Goal: Task Accomplishment & Management: Manage account settings

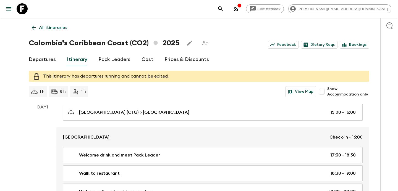
scroll to position [776, 0]
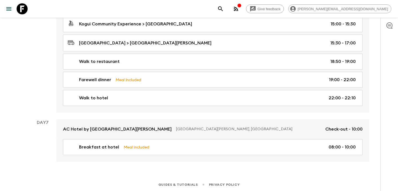
click at [240, 9] on icon "button" at bounding box center [236, 9] width 7 height 7
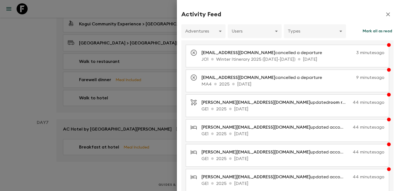
click at [154, 72] on div at bounding box center [199, 95] width 398 height 191
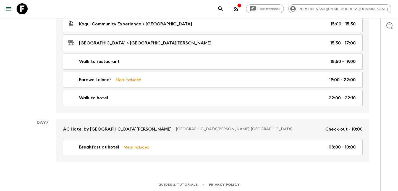
click at [240, 11] on icon "button" at bounding box center [236, 9] width 7 height 7
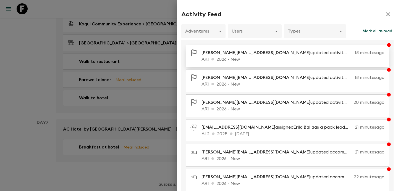
click at [226, 57] on p "AR1 2026 - New" at bounding box center [293, 59] width 183 height 7
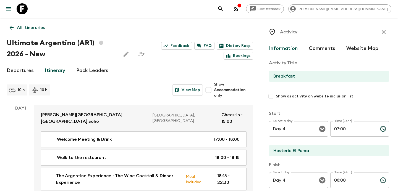
click at [22, 26] on p "All itineraries" at bounding box center [31, 27] width 28 height 7
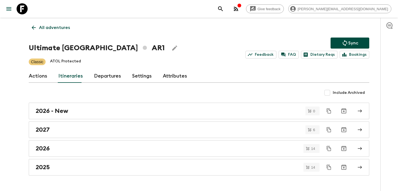
click at [242, 6] on icon "button" at bounding box center [239, 5] width 4 height 4
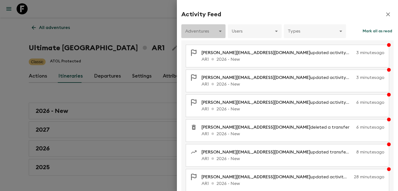
click at [219, 30] on body "Give feedback [PERSON_NAME][EMAIL_ADDRESS][DOMAIN_NAME] All adventures Ultimate…" at bounding box center [199, 103] width 398 height 206
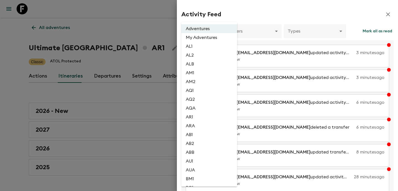
click at [205, 54] on li "AL2" at bounding box center [209, 55] width 56 height 9
type input "1dc193f9-0573-4adc-88c1-df0a38d97670"
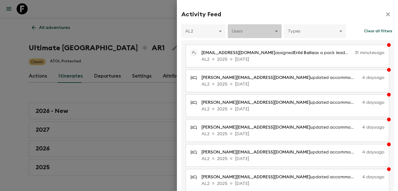
click at [254, 35] on body "Give feedback [PERSON_NAME][EMAIL_ADDRESS][DOMAIN_NAME] All adventures Ultimate…" at bounding box center [199, 103] width 398 height 206
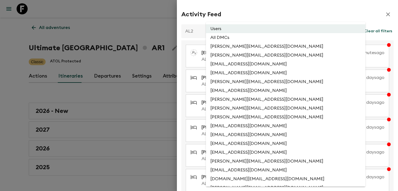
click at [249, 40] on li "All DMCs" at bounding box center [286, 37] width 160 height 9
type input "EXTERNAL_ONLY"
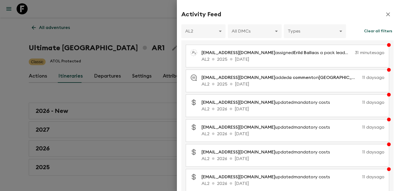
click at [170, 38] on div at bounding box center [199, 95] width 398 height 191
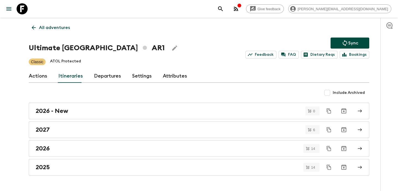
click at [57, 29] on p "All adventures" at bounding box center [54, 27] width 31 height 7
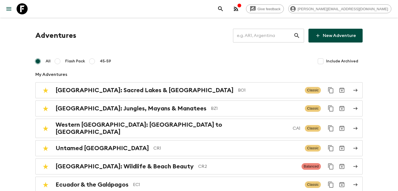
click at [269, 40] on input "text" at bounding box center [263, 35] width 61 height 15
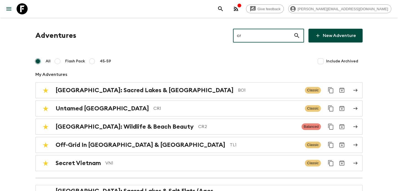
type input "cr1"
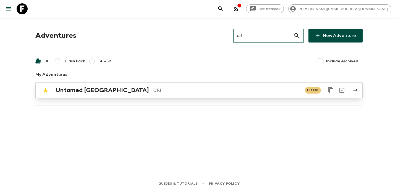
click at [154, 90] on p "CR1" at bounding box center [227, 90] width 147 height 7
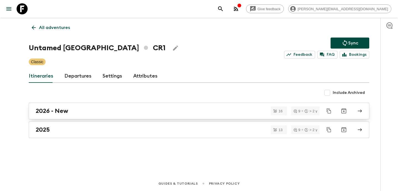
click at [113, 115] on link "2026 - New" at bounding box center [199, 111] width 341 height 17
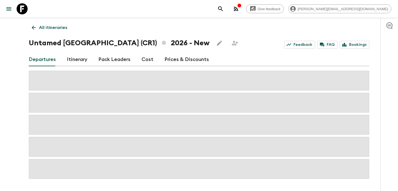
click at [74, 61] on link "Itinerary" at bounding box center [77, 59] width 20 height 13
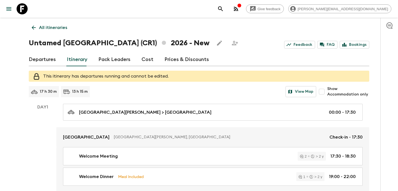
click at [55, 29] on p "All itineraries" at bounding box center [53, 27] width 28 height 7
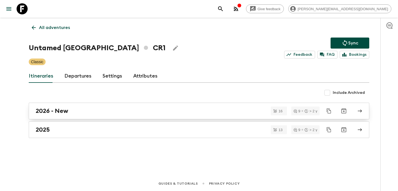
click at [107, 111] on div "2026 - New" at bounding box center [194, 111] width 316 height 7
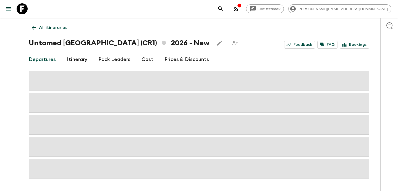
click at [77, 59] on link "Itinerary" at bounding box center [77, 59] width 20 height 13
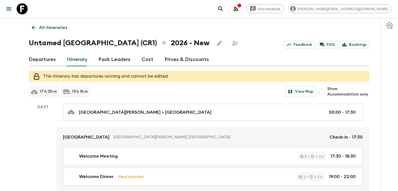
click at [49, 28] on p "All itineraries" at bounding box center [53, 27] width 28 height 7
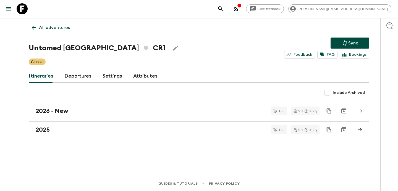
click at [66, 23] on link "All adventures" at bounding box center [51, 27] width 44 height 11
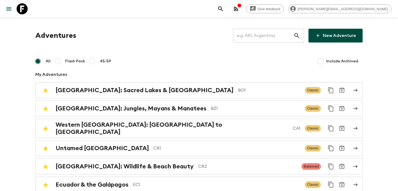
click at [286, 35] on input "text" at bounding box center [263, 35] width 61 height 15
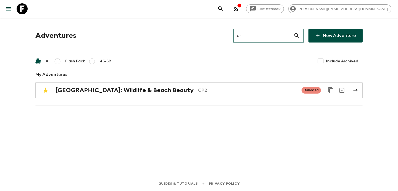
type input "cr2"
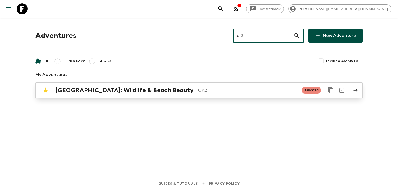
click at [126, 93] on h2 "[GEOGRAPHIC_DATA]: Wildlife & Beach Beauty" at bounding box center [125, 90] width 138 height 7
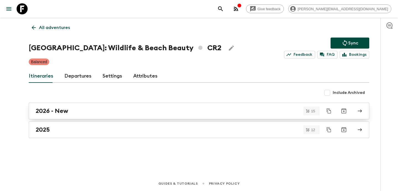
click at [115, 116] on link "2026 - New" at bounding box center [199, 111] width 341 height 17
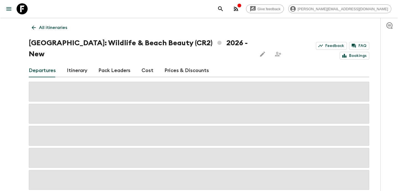
click at [74, 64] on link "Itinerary" at bounding box center [77, 70] width 20 height 13
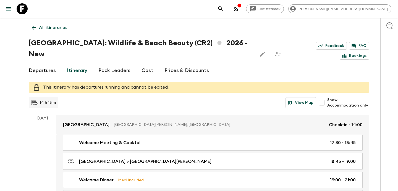
click at [61, 29] on p "All itineraries" at bounding box center [53, 27] width 28 height 7
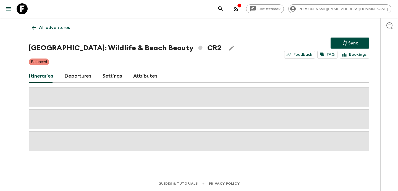
click at [61, 29] on p "All adventures" at bounding box center [54, 27] width 31 height 7
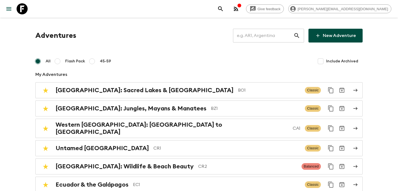
click at [285, 35] on input "text" at bounding box center [263, 35] width 61 height 15
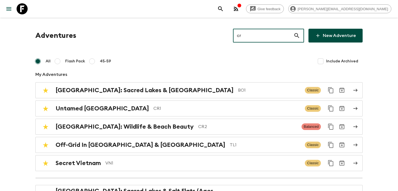
type input "cr1"
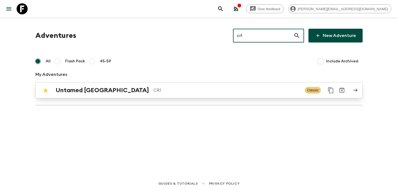
click at [154, 88] on p "CR1" at bounding box center [227, 90] width 147 height 7
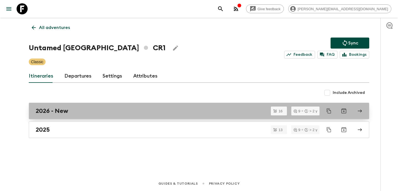
click at [96, 113] on div "2026 - New" at bounding box center [194, 111] width 316 height 7
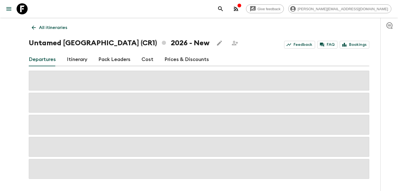
click at [82, 60] on link "Itinerary" at bounding box center [77, 59] width 20 height 13
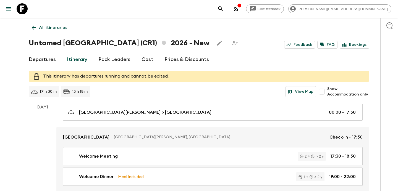
click at [52, 28] on p "All itineraries" at bounding box center [53, 27] width 28 height 7
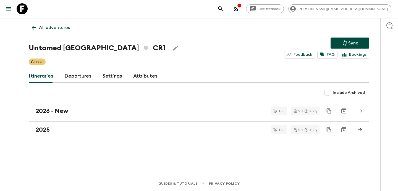
click at [52, 28] on p "All adventures" at bounding box center [54, 27] width 31 height 7
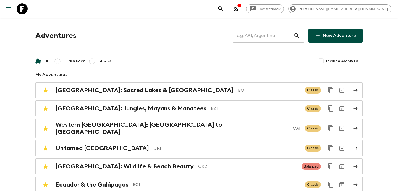
click at [287, 31] on input "text" at bounding box center [263, 35] width 61 height 15
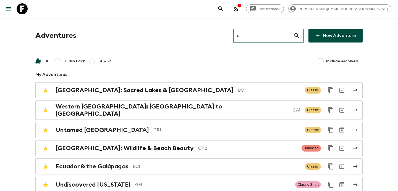
type input "cr2"
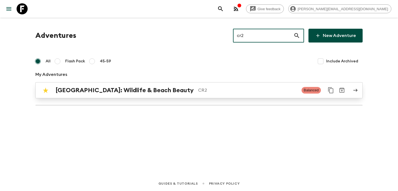
click at [235, 88] on p "CR2" at bounding box center [247, 90] width 99 height 7
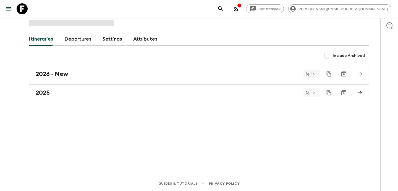
click at [80, 38] on link "Departures" at bounding box center [77, 39] width 27 height 13
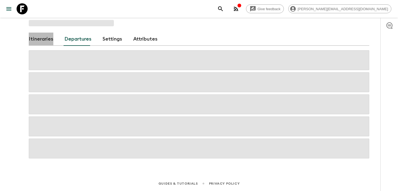
click at [47, 41] on link "Itineraries" at bounding box center [41, 39] width 25 height 13
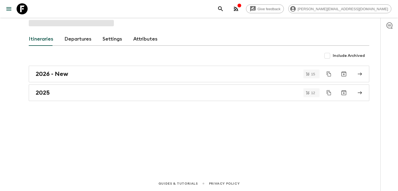
click at [85, 75] on div "2026 - New" at bounding box center [194, 74] width 316 height 7
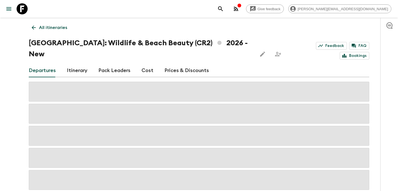
click at [79, 64] on link "Itinerary" at bounding box center [77, 70] width 20 height 13
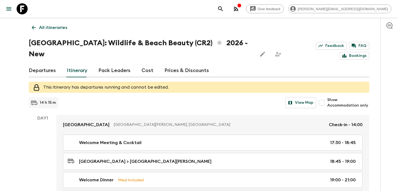
click at [240, 9] on icon "button" at bounding box center [236, 9] width 7 height 7
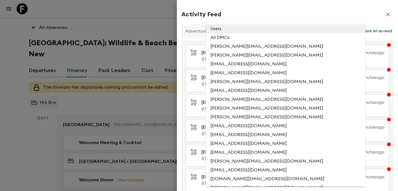
click at [251, 35] on li "All DMCs" at bounding box center [286, 37] width 160 height 9
type input "EXTERNAL_ONLY"
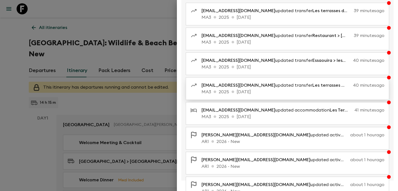
scroll to position [65, 0]
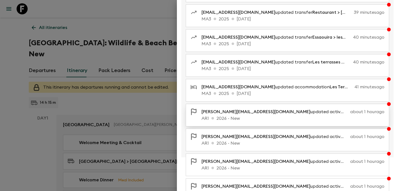
click at [230, 118] on p "AR1 2026 - New" at bounding box center [293, 118] width 183 height 7
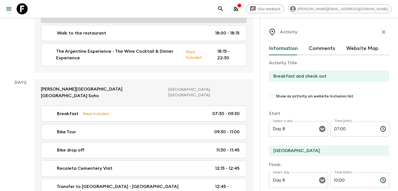
scroll to position [117, 0]
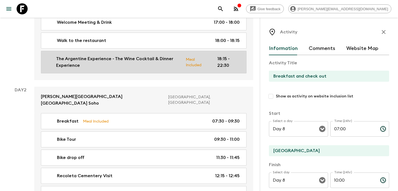
click at [138, 51] on link "The Argentine Experience - The Wine Cocktail & Dinner Experience Meal Included …" at bounding box center [144, 62] width 206 height 23
type input "The Argentine Experience - The Wine Cocktail & Dinner Experience"
checkbox input "true"
type input "Restaurant"
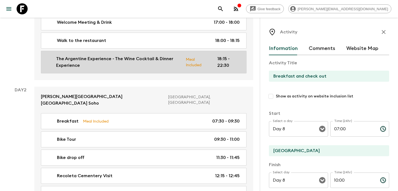
type textarea "Lor Ipsu Dolorsit Ametconsec: Adip elitsed doei tempo incidid utl etdo ma aliqu…"
type input "Day 1"
type input "18:15"
type input "Day 1"
type input "22:30"
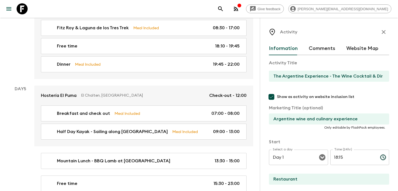
scroll to position [677, 0]
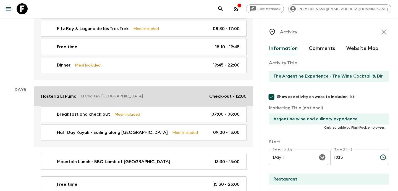
click at [151, 87] on link "Hostería El Puma El Chalten, [GEOGRAPHIC_DATA] Check-out - 12:00" at bounding box center [143, 97] width 219 height 20
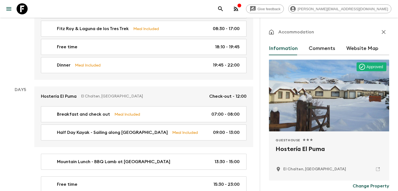
click at [386, 28] on button "button" at bounding box center [383, 32] width 11 height 11
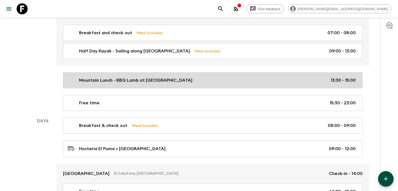
scroll to position [701, 0]
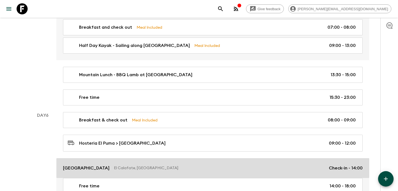
click at [248, 166] on p "El Calafate, [GEOGRAPHIC_DATA]" at bounding box center [219, 169] width 211 height 6
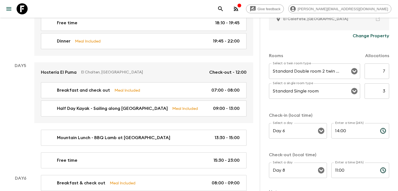
scroll to position [151, 0]
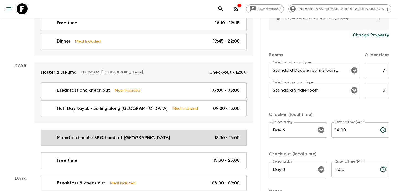
click at [141, 135] on p "Mountain Lunch - BBQ Lamb at [GEOGRAPHIC_DATA]" at bounding box center [113, 138] width 113 height 7
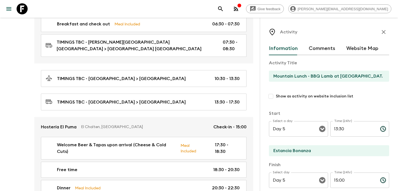
click at [385, 32] on icon "button" at bounding box center [384, 32] width 7 height 7
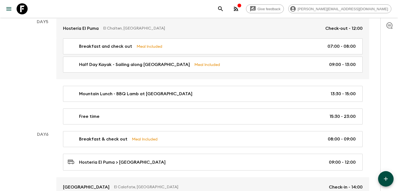
scroll to position [688, 0]
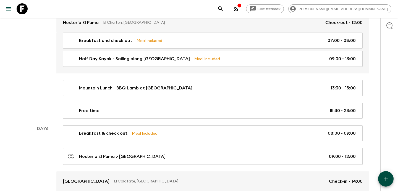
click at [386, 181] on icon "button" at bounding box center [386, 179] width 7 height 7
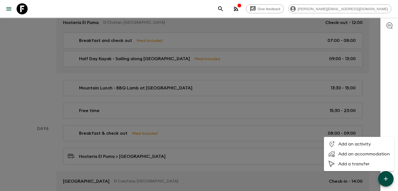
click at [354, 161] on li "Add a transfer" at bounding box center [359, 164] width 70 height 10
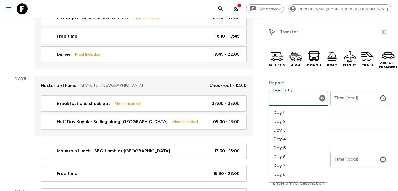
click at [296, 99] on input "Select a day" at bounding box center [295, 98] width 46 height 11
click at [287, 146] on li "Day 5" at bounding box center [298, 148] width 59 height 9
type input "Day 5"
click at [358, 98] on input "Time (local)" at bounding box center [353, 98] width 45 height 15
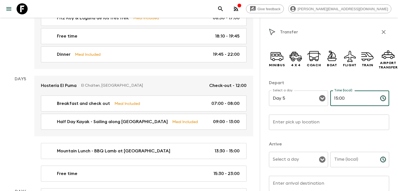
type input "15:00"
click at [339, 121] on input "Enter pick up location" at bounding box center [329, 122] width 120 height 15
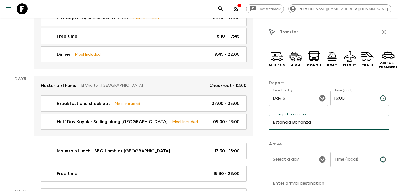
type input "Estancia Bonanza"
click at [302, 162] on input "Select a day" at bounding box center [295, 160] width 46 height 11
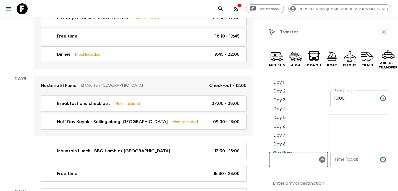
click at [285, 118] on li "Day 5" at bounding box center [298, 117] width 59 height 9
type input "Day 5"
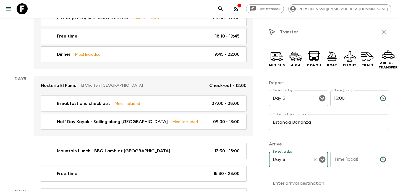
click at [345, 159] on div "Time (local) Time (local) ​" at bounding box center [360, 163] width 59 height 22
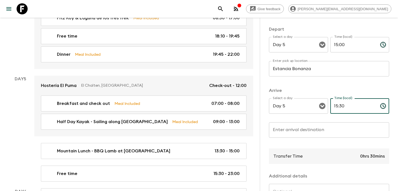
scroll to position [88, 0]
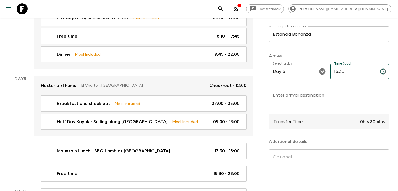
type input "15:30"
click at [300, 97] on div "Enter arrival destination Enter arrival destination ​" at bounding box center [329, 99] width 120 height 22
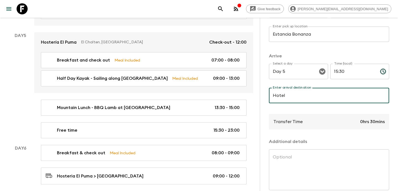
scroll to position [115, 0]
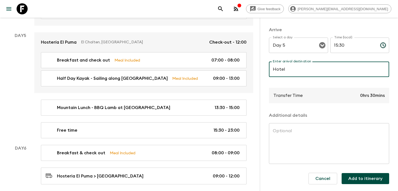
type input "Hotel"
click at [360, 176] on button "Add to itinerary" at bounding box center [366, 178] width 48 height 11
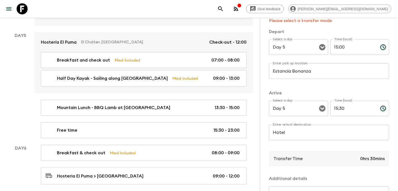
scroll to position [0, 0]
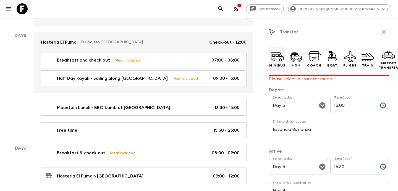
click at [275, 61] on icon at bounding box center [277, 56] width 13 height 13
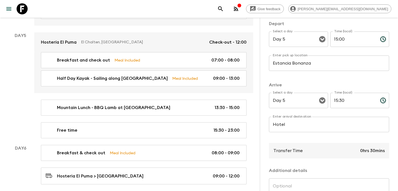
scroll to position [115, 0]
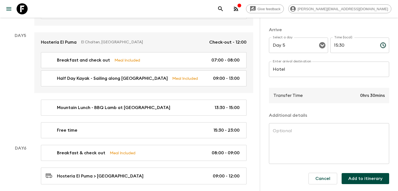
click at [356, 181] on button "Add to itinerary" at bounding box center [366, 178] width 48 height 11
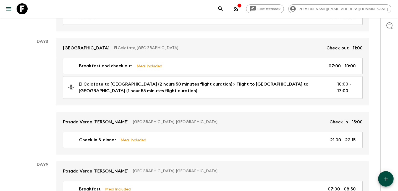
scroll to position [996, 0]
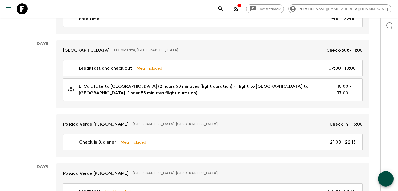
click at [388, 178] on icon "button" at bounding box center [386, 179] width 7 height 7
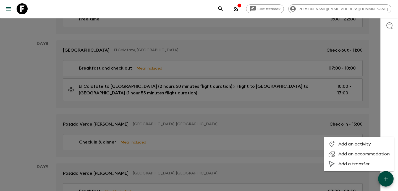
click at [369, 163] on span "Add a transfer" at bounding box center [364, 165] width 51 height 6
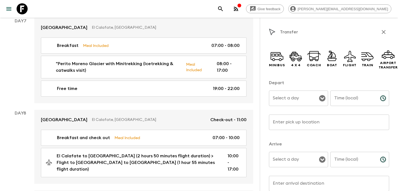
click at [291, 93] on div "Select a day" at bounding box center [298, 98] width 59 height 15
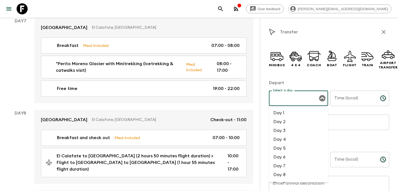
scroll to position [22, 0]
click at [287, 153] on li "Day 8" at bounding box center [298, 153] width 59 height 9
type input "Day 8"
click at [354, 99] on div "Time (local) Time (local) ​" at bounding box center [360, 102] width 59 height 22
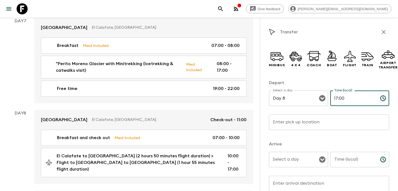
type input "17:00"
click at [338, 165] on input "Time (local)" at bounding box center [353, 159] width 45 height 15
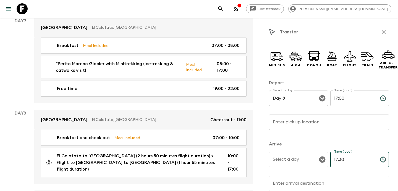
type input "17:30"
click at [317, 127] on input "Enter pick up location" at bounding box center [329, 122] width 120 height 15
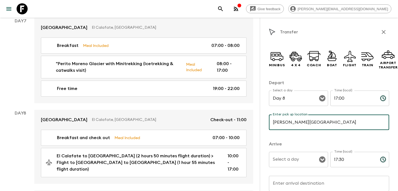
type input "[PERSON_NAME][GEOGRAPHIC_DATA]"
click at [299, 163] on input "Select a day" at bounding box center [295, 160] width 46 height 11
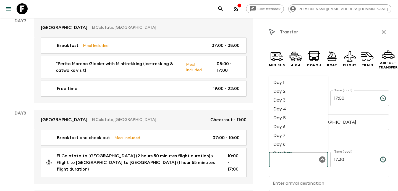
click at [293, 144] on li "Day 8" at bounding box center [298, 144] width 59 height 9
type input "Day 8"
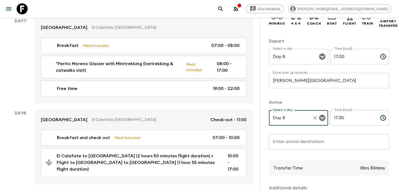
scroll to position [46, 0]
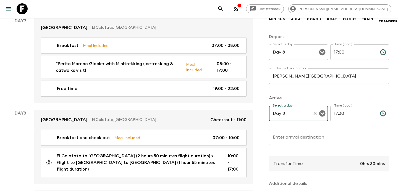
click at [300, 135] on div "Enter arrival destination Enter arrival destination ​" at bounding box center [329, 141] width 120 height 22
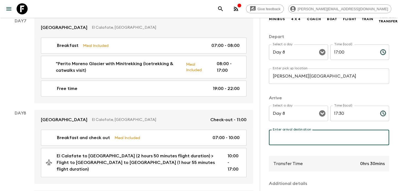
type input "H"
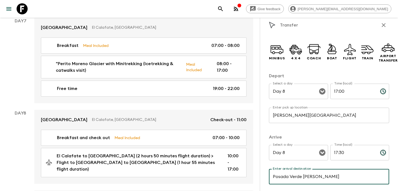
scroll to position [0, 0]
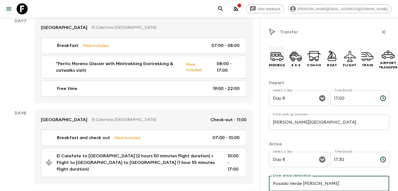
type input "Posada Verde [PERSON_NAME]"
click at [279, 59] on icon at bounding box center [277, 56] width 13 height 13
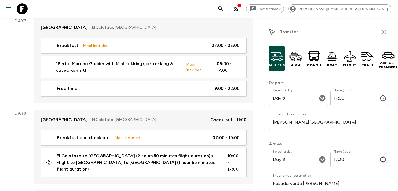
scroll to position [115, 0]
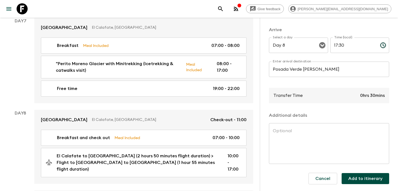
click at [362, 177] on button "Add to itinerary" at bounding box center [366, 178] width 48 height 11
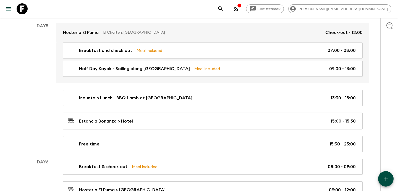
scroll to position [676, 0]
